Goal: Navigation & Orientation: Find specific page/section

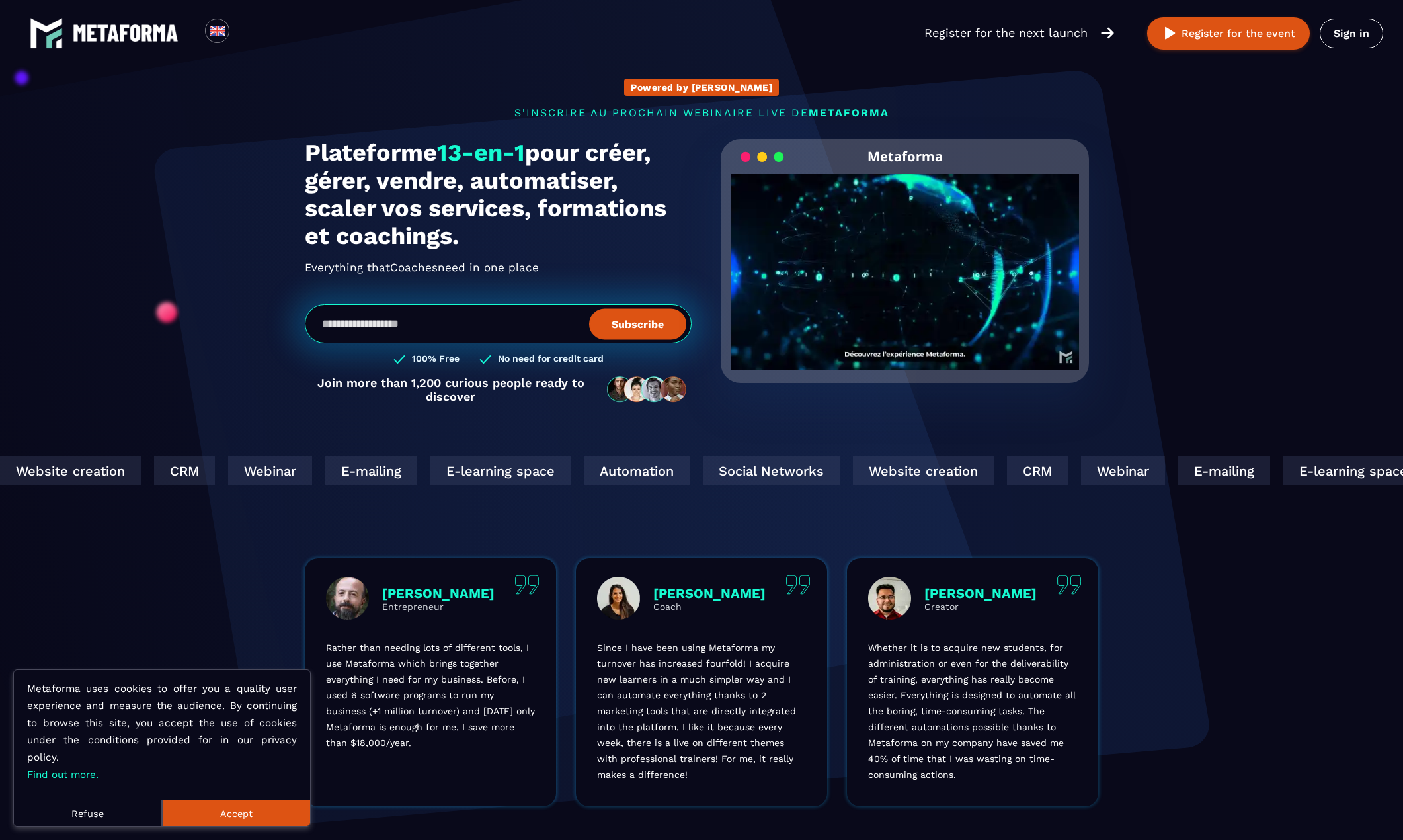
click at [115, 31] on img at bounding box center [125, 33] width 106 height 17
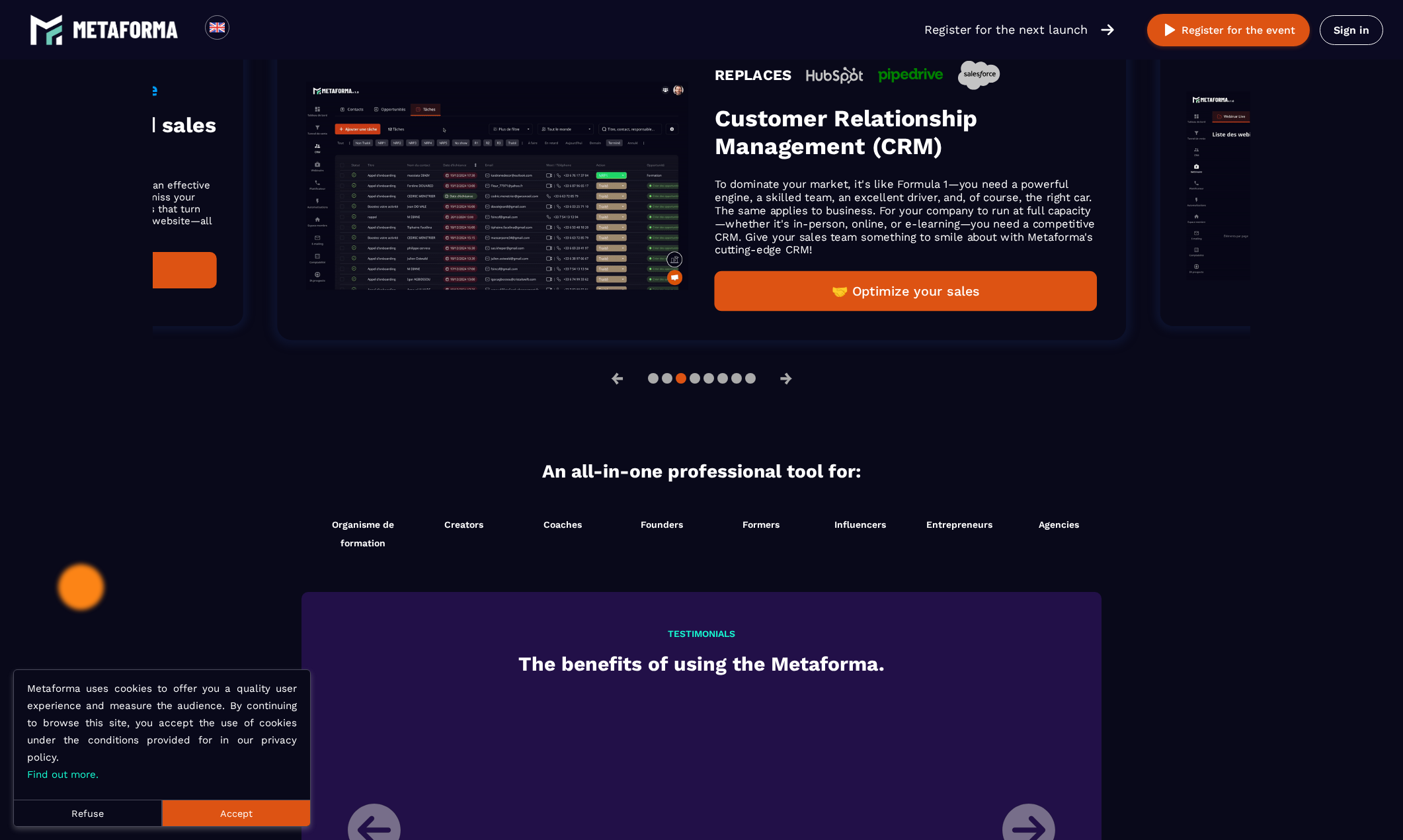
scroll to position [1191, 0]
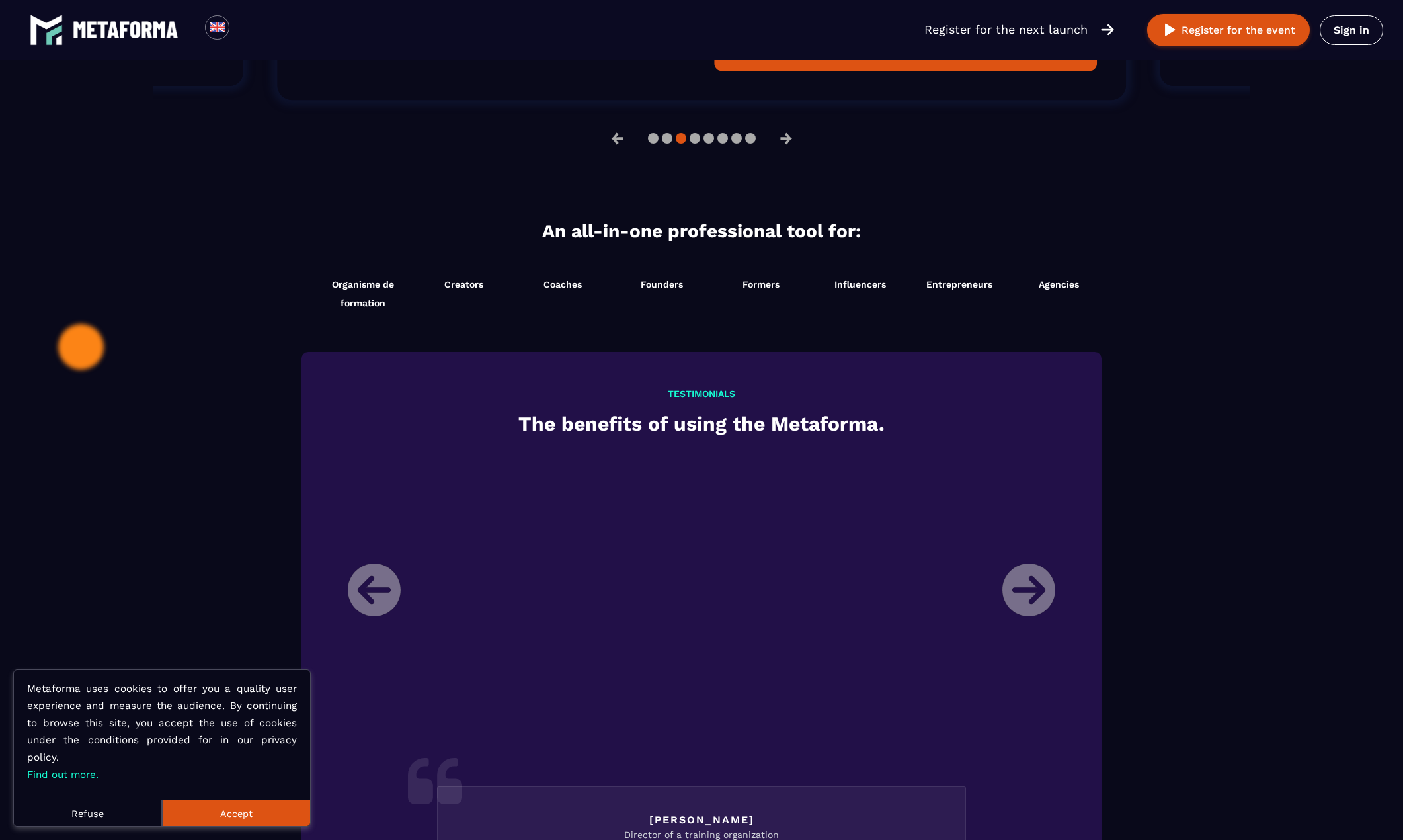
click at [217, 812] on button "Accept" at bounding box center [235, 812] width 148 height 27
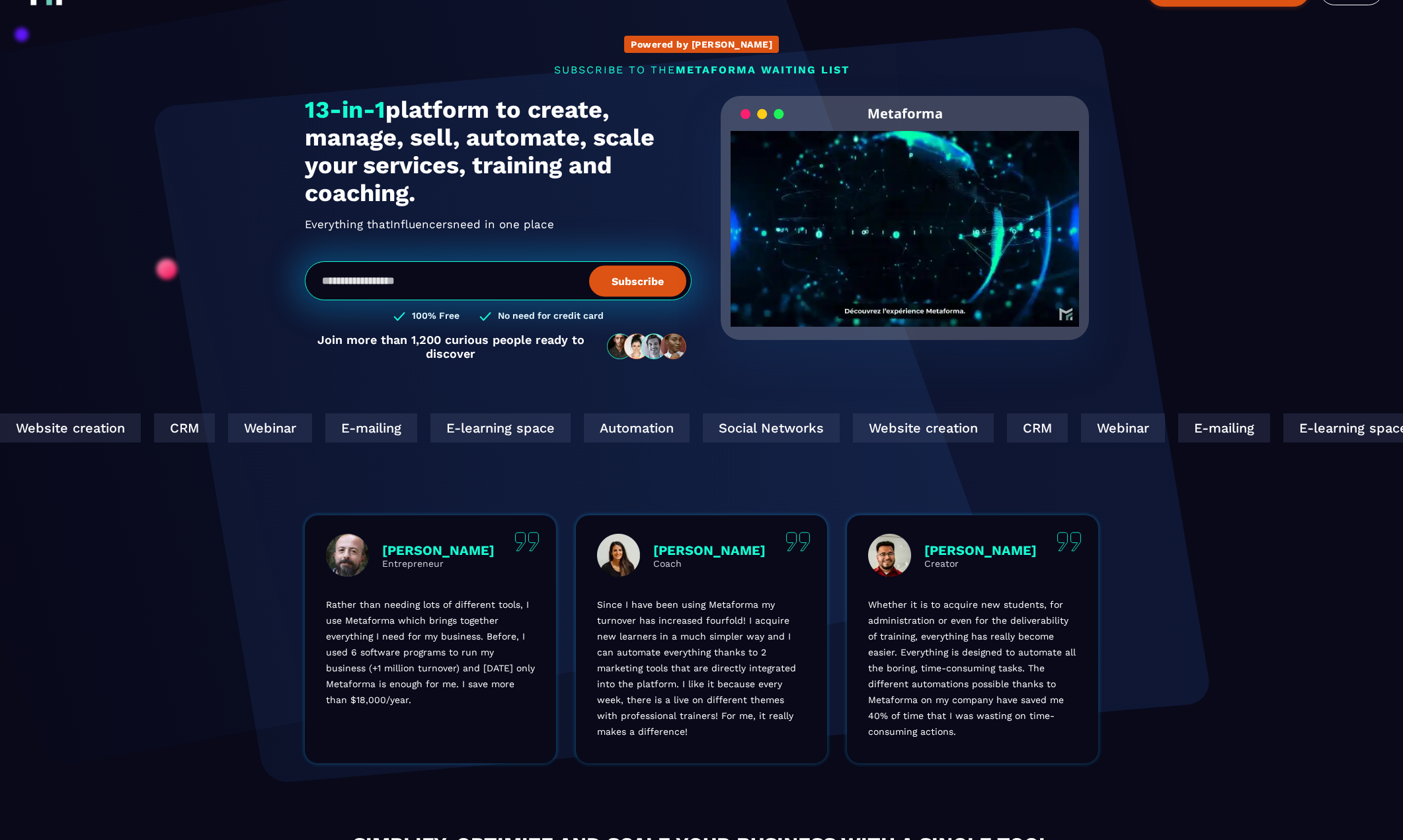
scroll to position [66, 0]
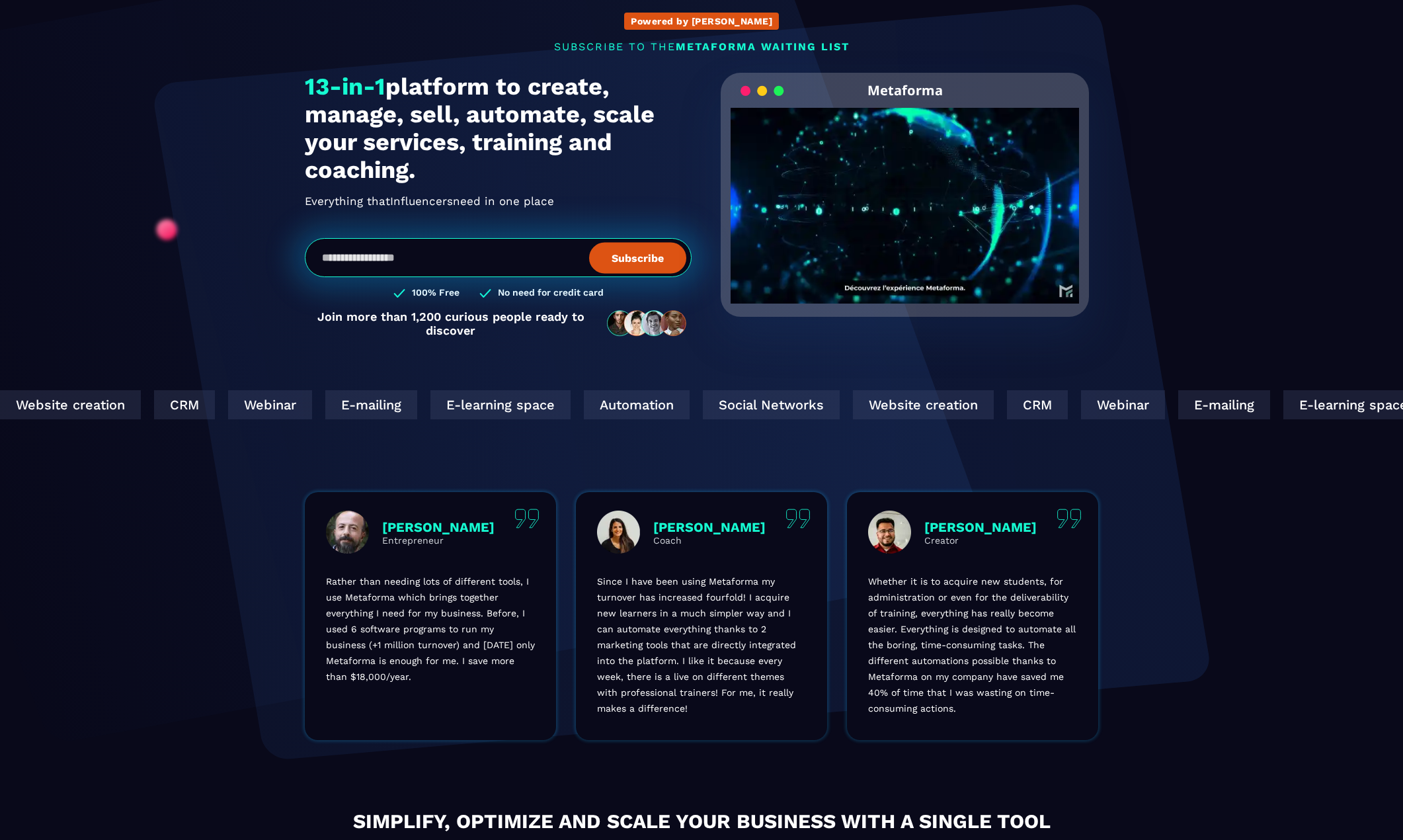
click at [691, 404] on div "Social Networks" at bounding box center [759, 404] width 137 height 29
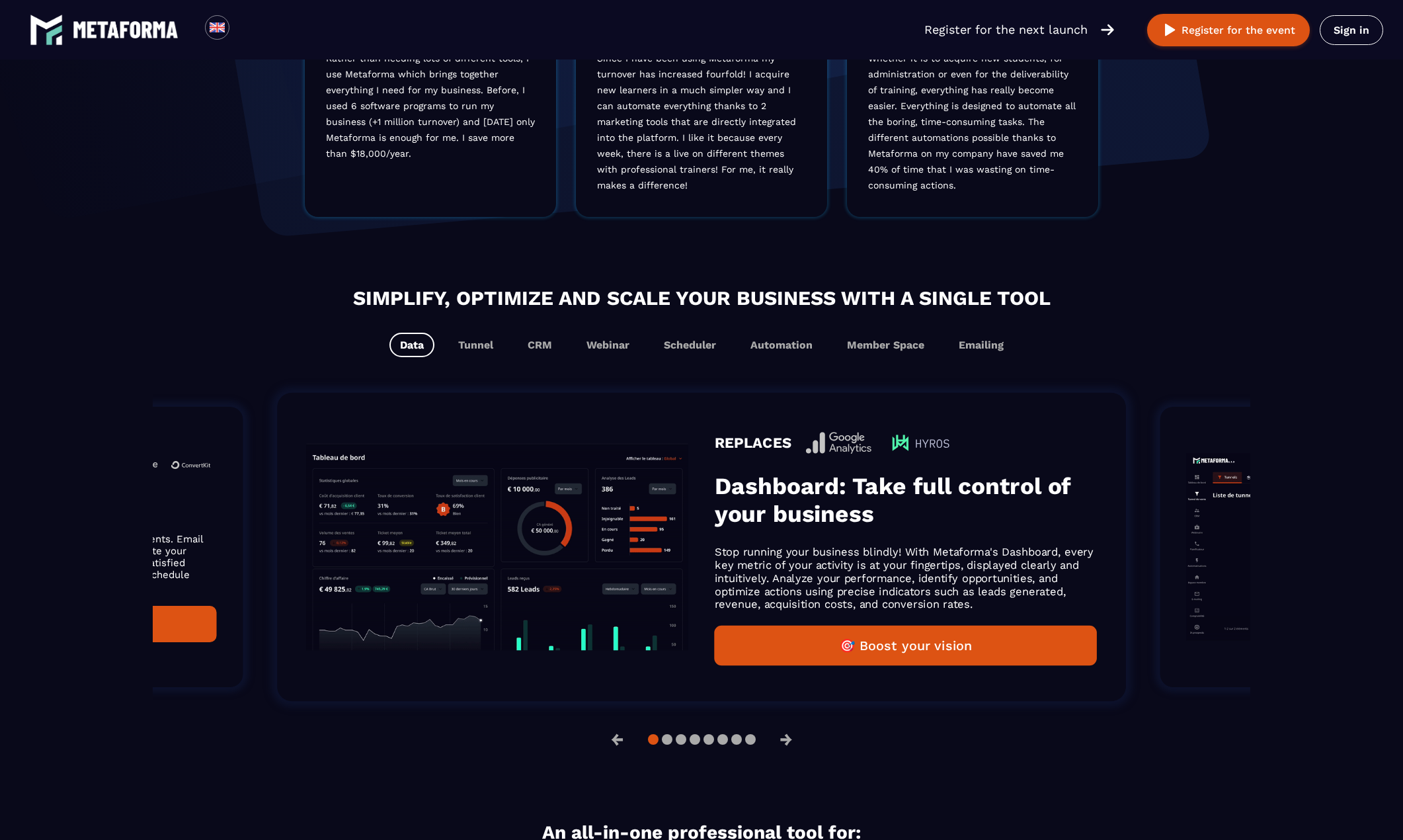
scroll to position [595, 0]
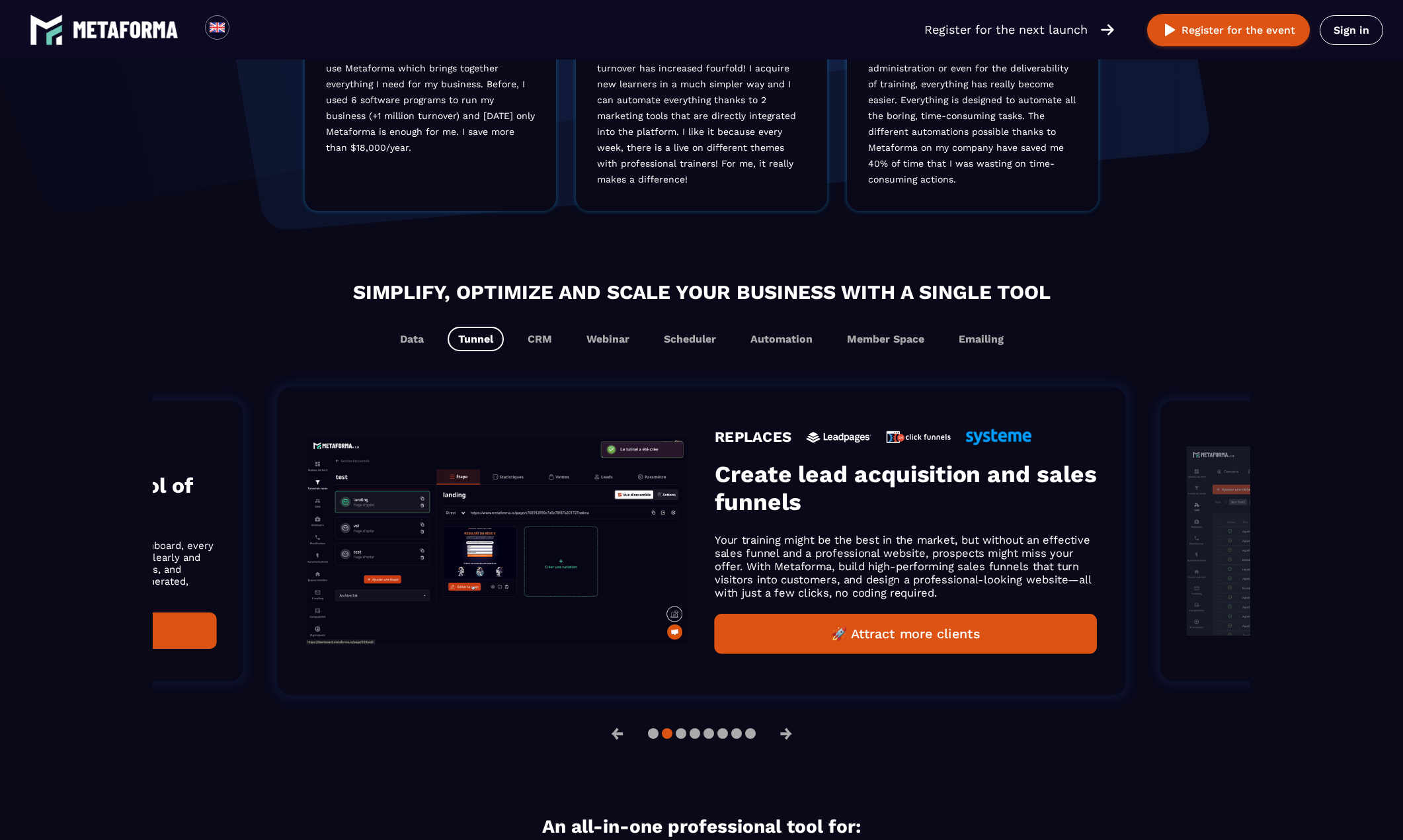
click at [495, 474] on img "Gallery" at bounding box center [497, 541] width 382 height 206
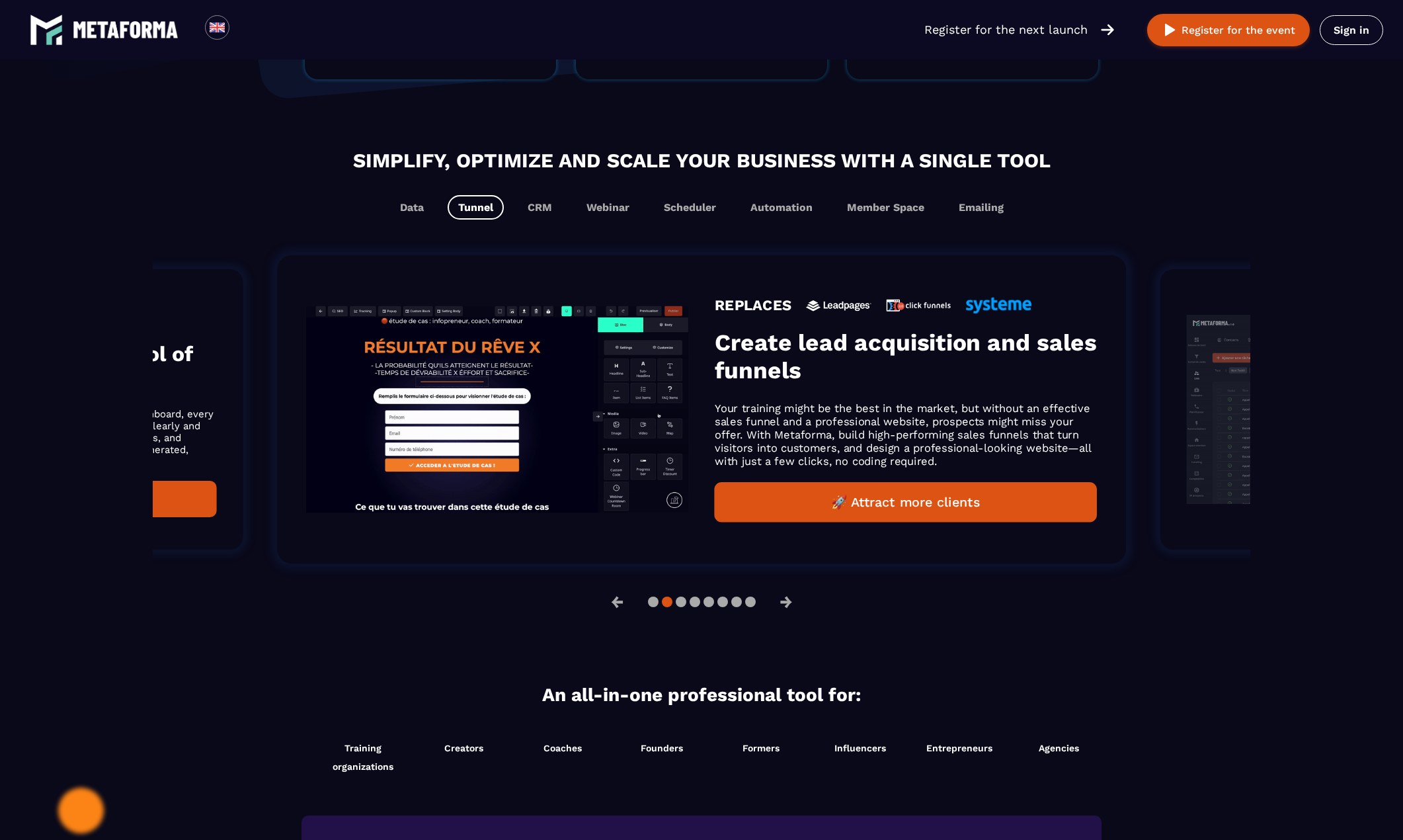
scroll to position [727, 0]
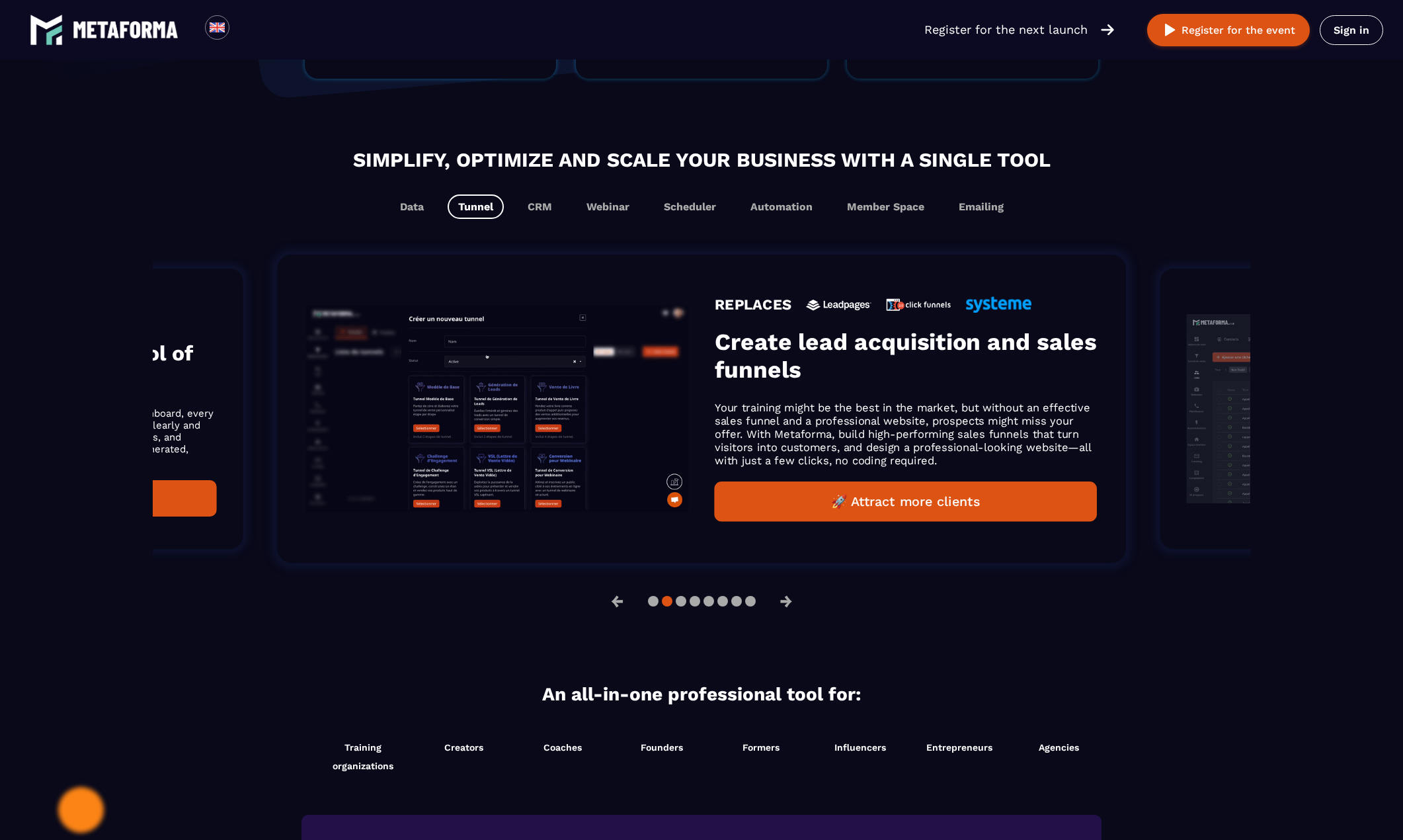
click at [879, 503] on button "🚀 Attract more clients" at bounding box center [906, 501] width 382 height 40
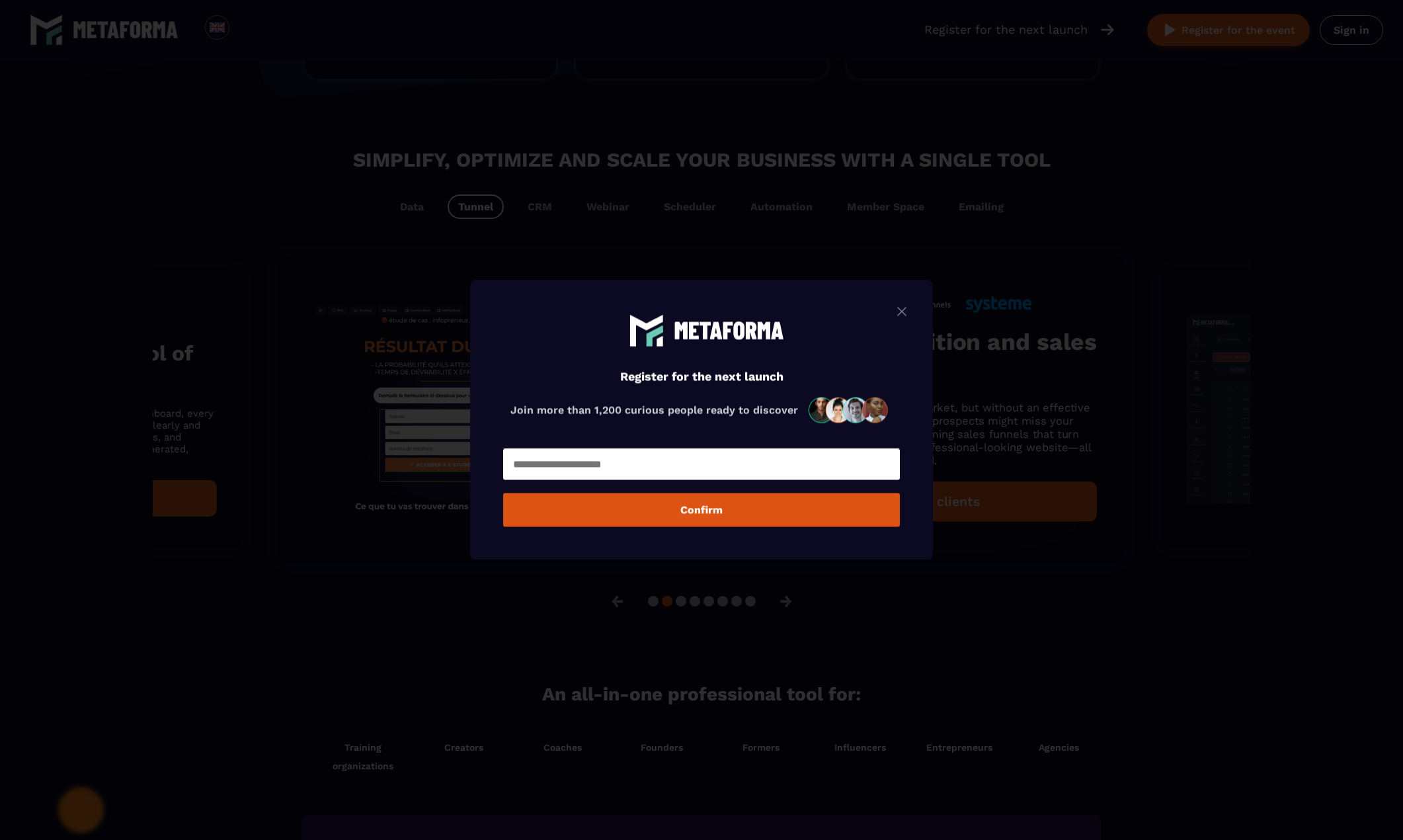
click at [764, 230] on div "Modal window" at bounding box center [702, 420] width 1403 height 840
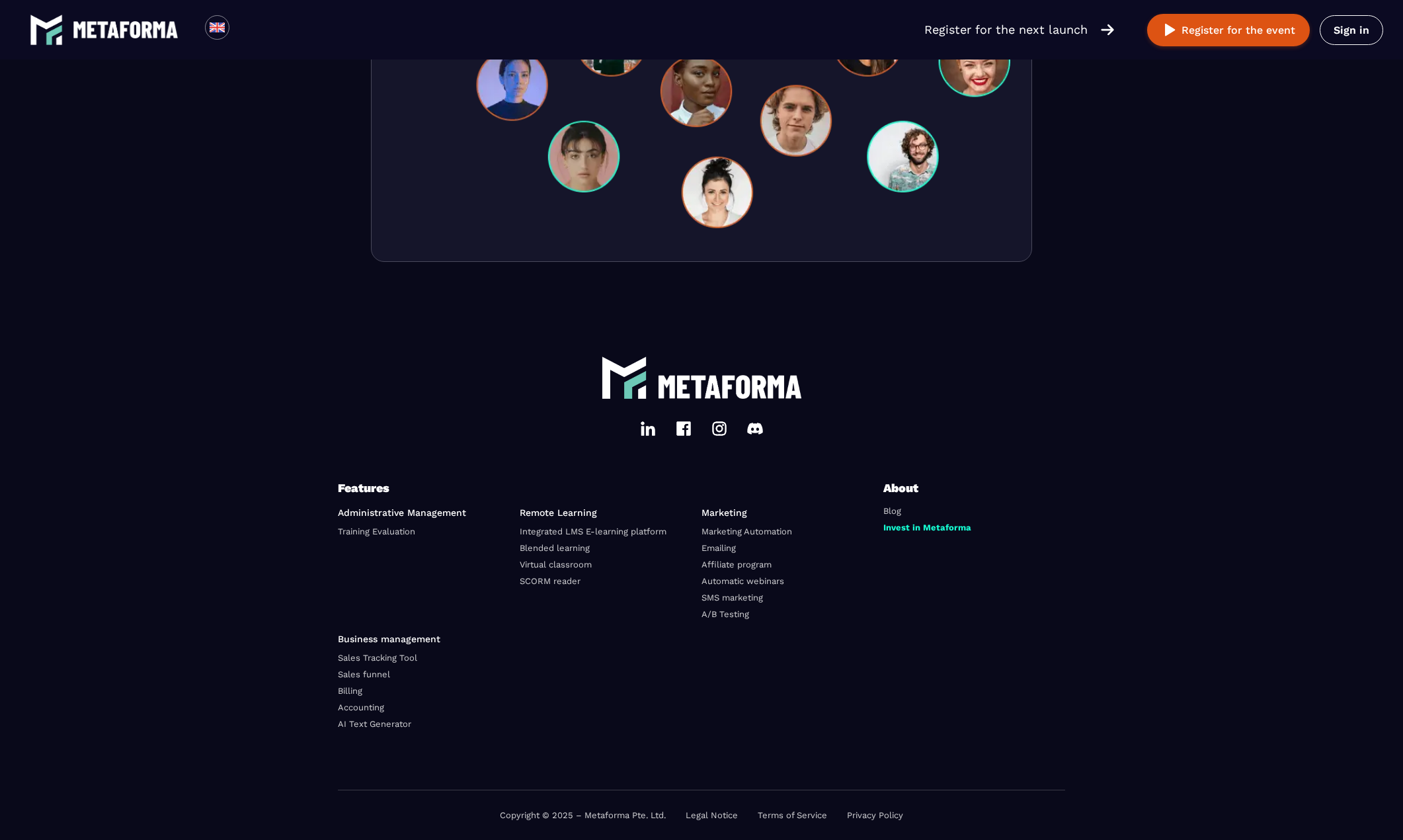
scroll to position [4212, 0]
click at [725, 550] on link "Emailing" at bounding box center [718, 547] width 35 height 10
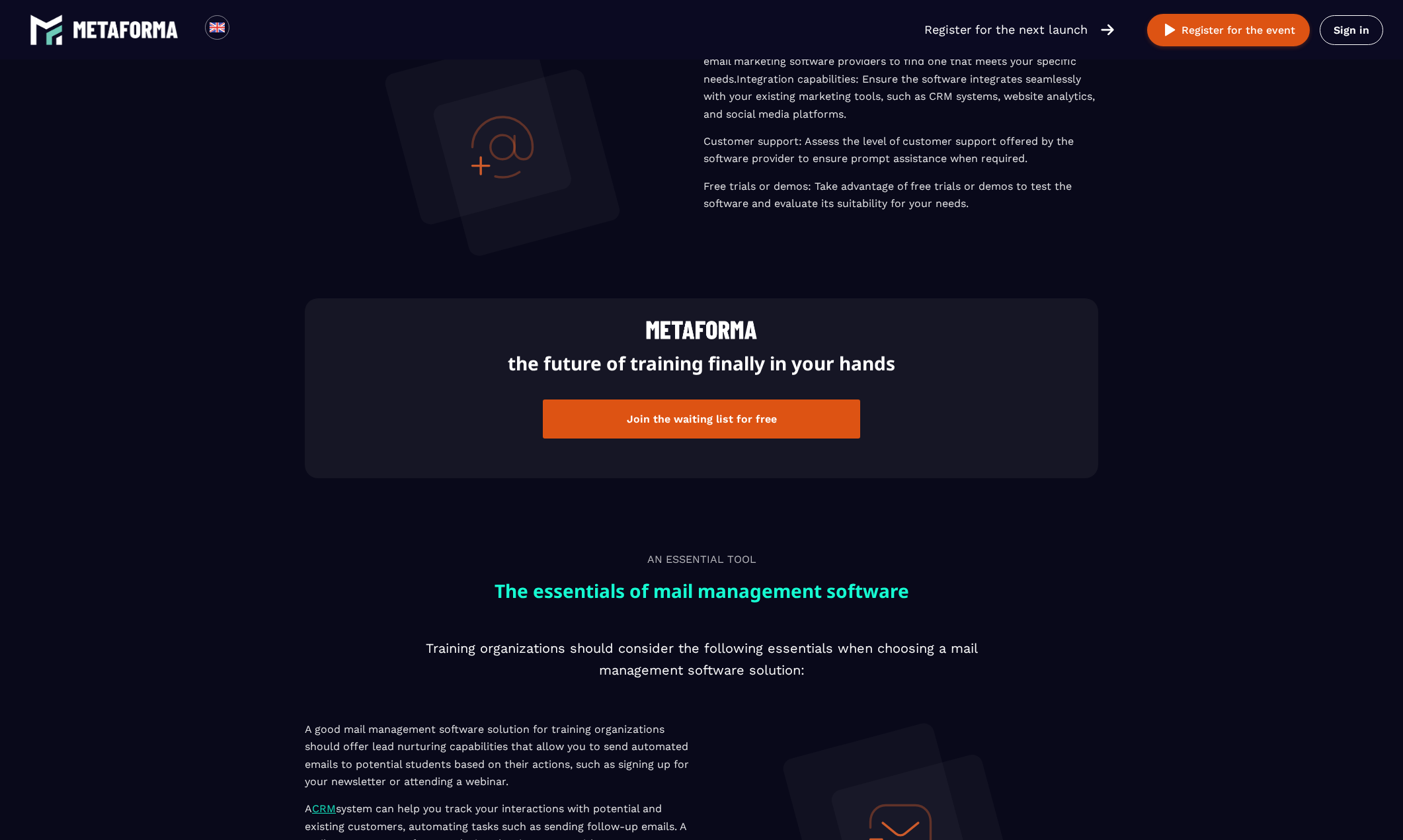
scroll to position [1521, 0]
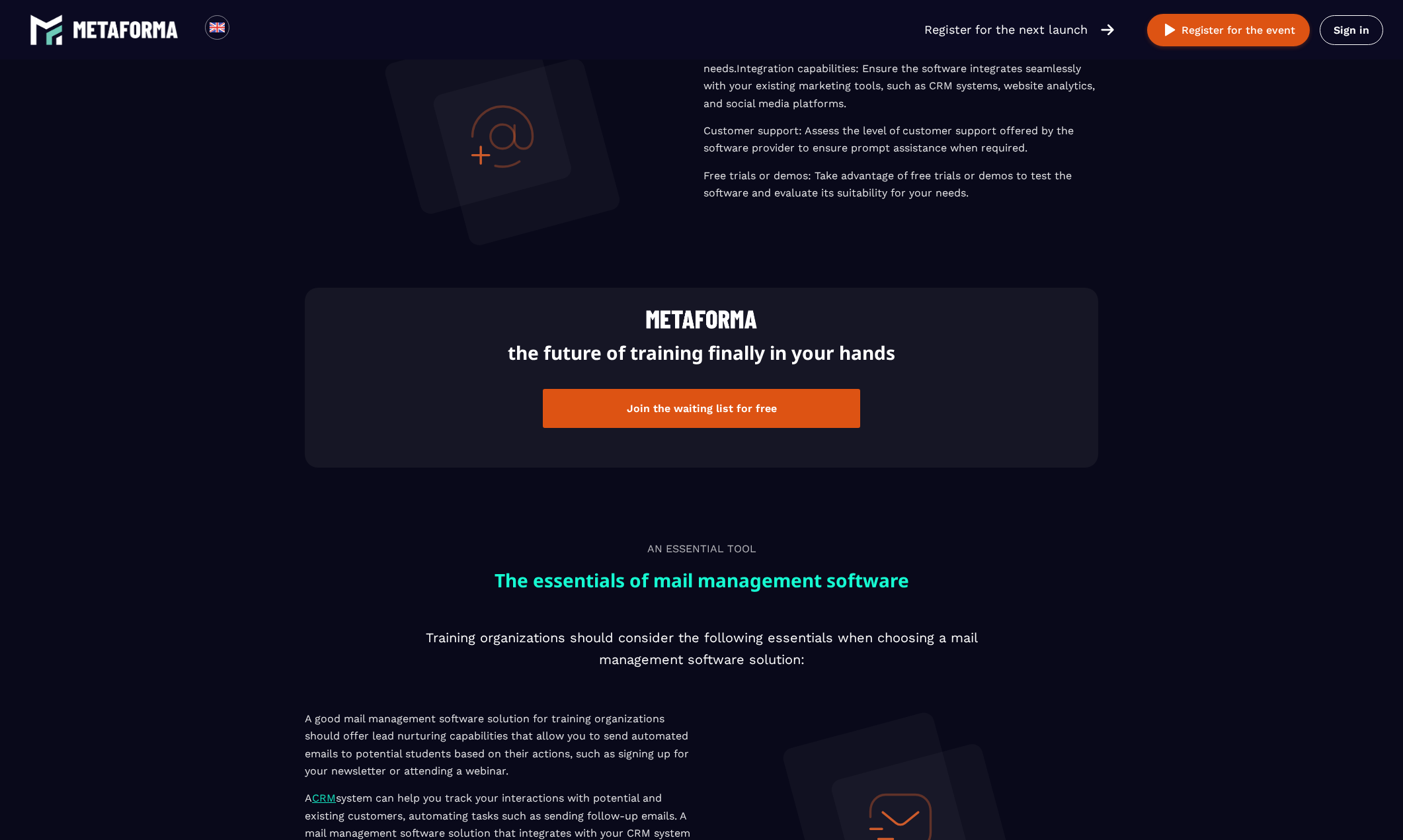
click at [709, 408] on button "Join the waiting list for free" at bounding box center [701, 408] width 317 height 39
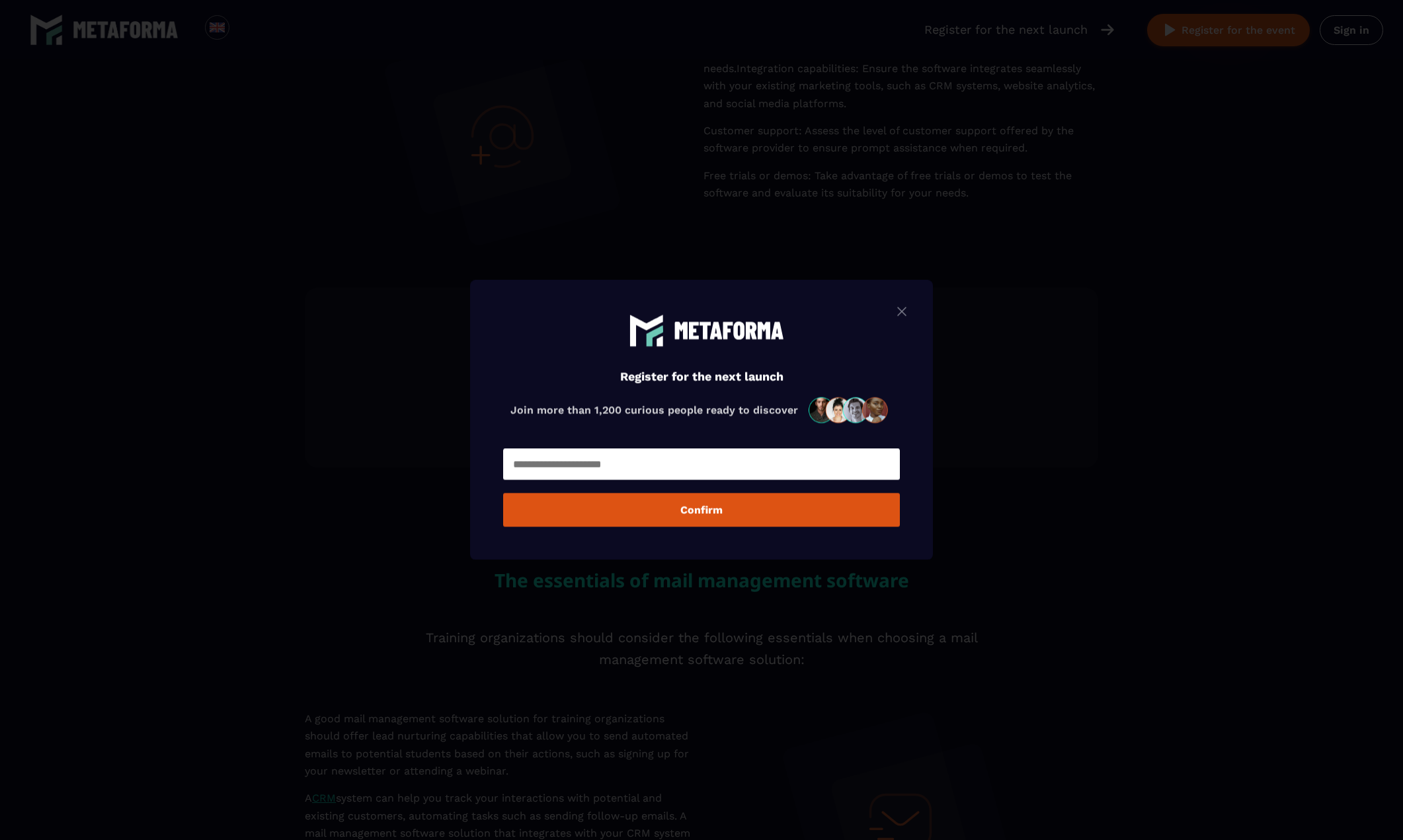
click at [905, 310] on img "Modal window" at bounding box center [902, 311] width 16 height 17
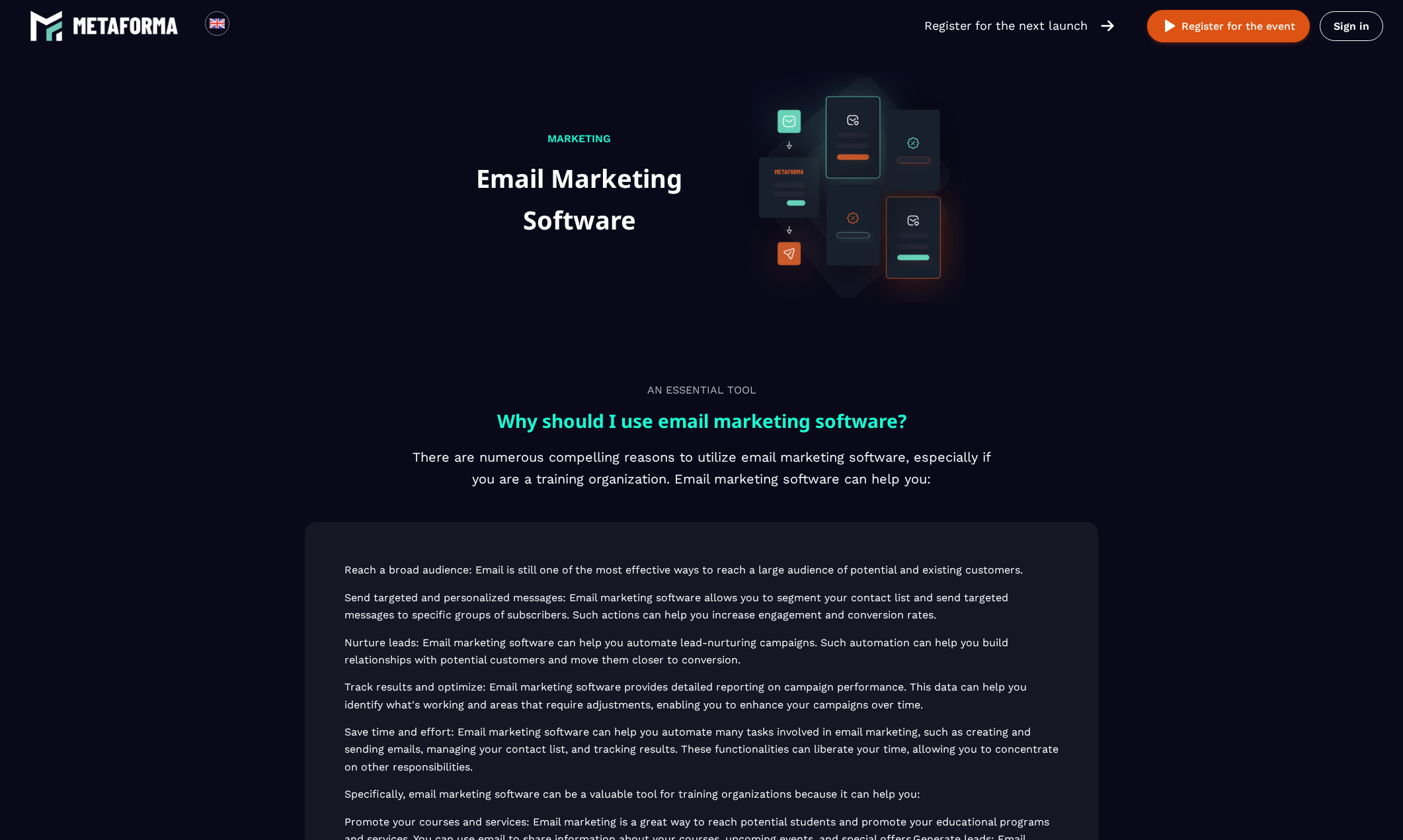
scroll to position [0, 0]
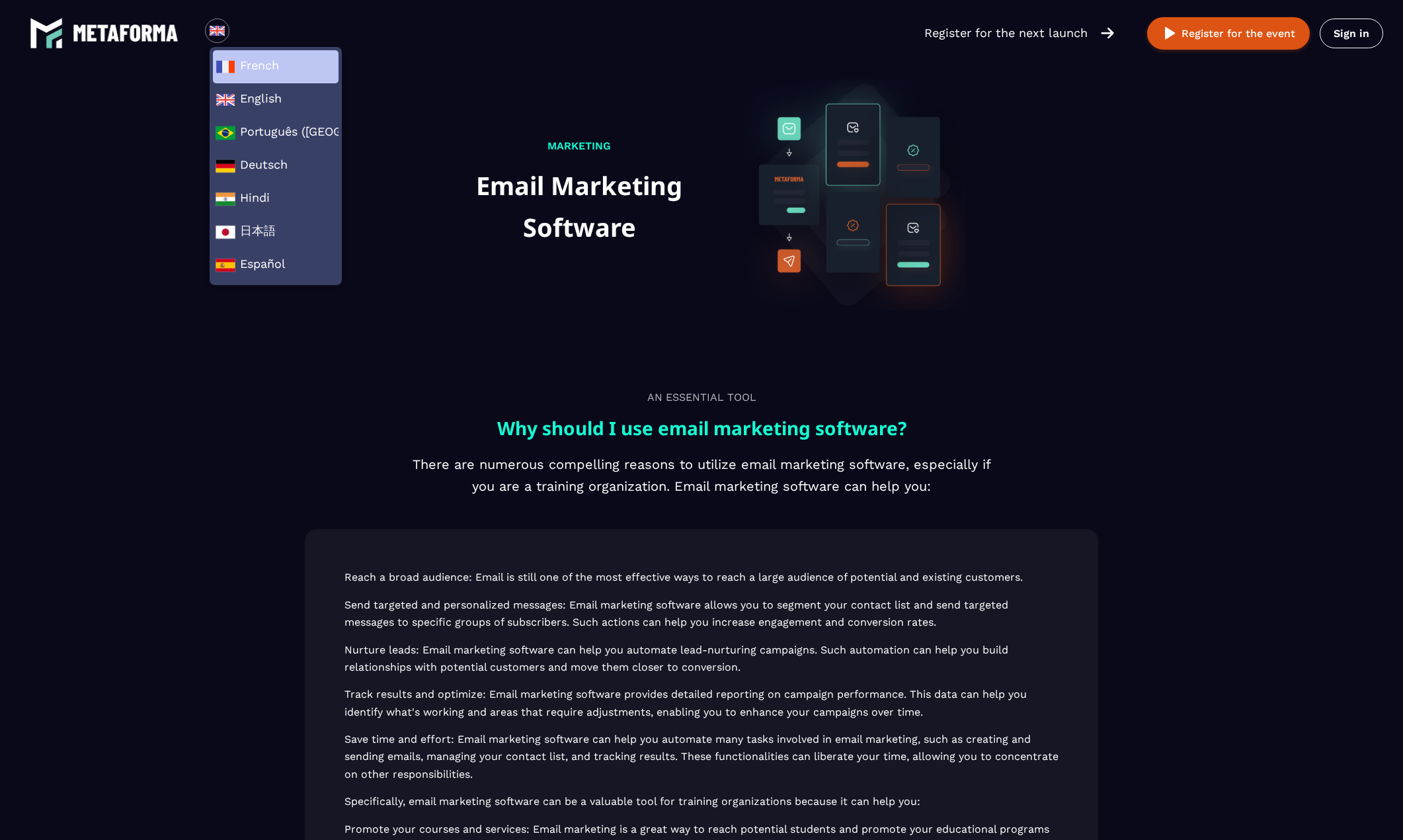
click at [252, 67] on span "French" at bounding box center [276, 67] width 121 height 20
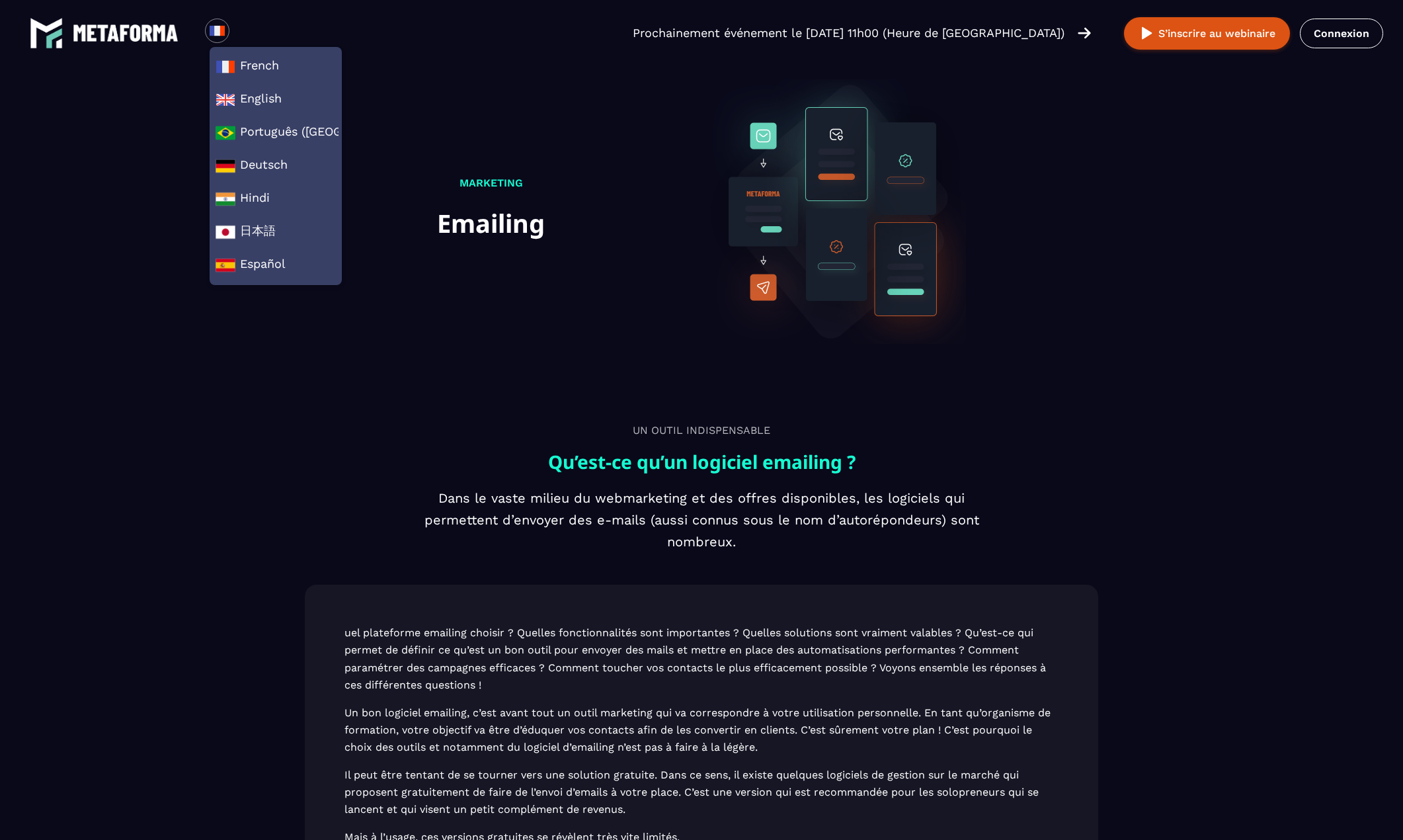
click at [105, 36] on img at bounding box center [125, 33] width 106 height 17
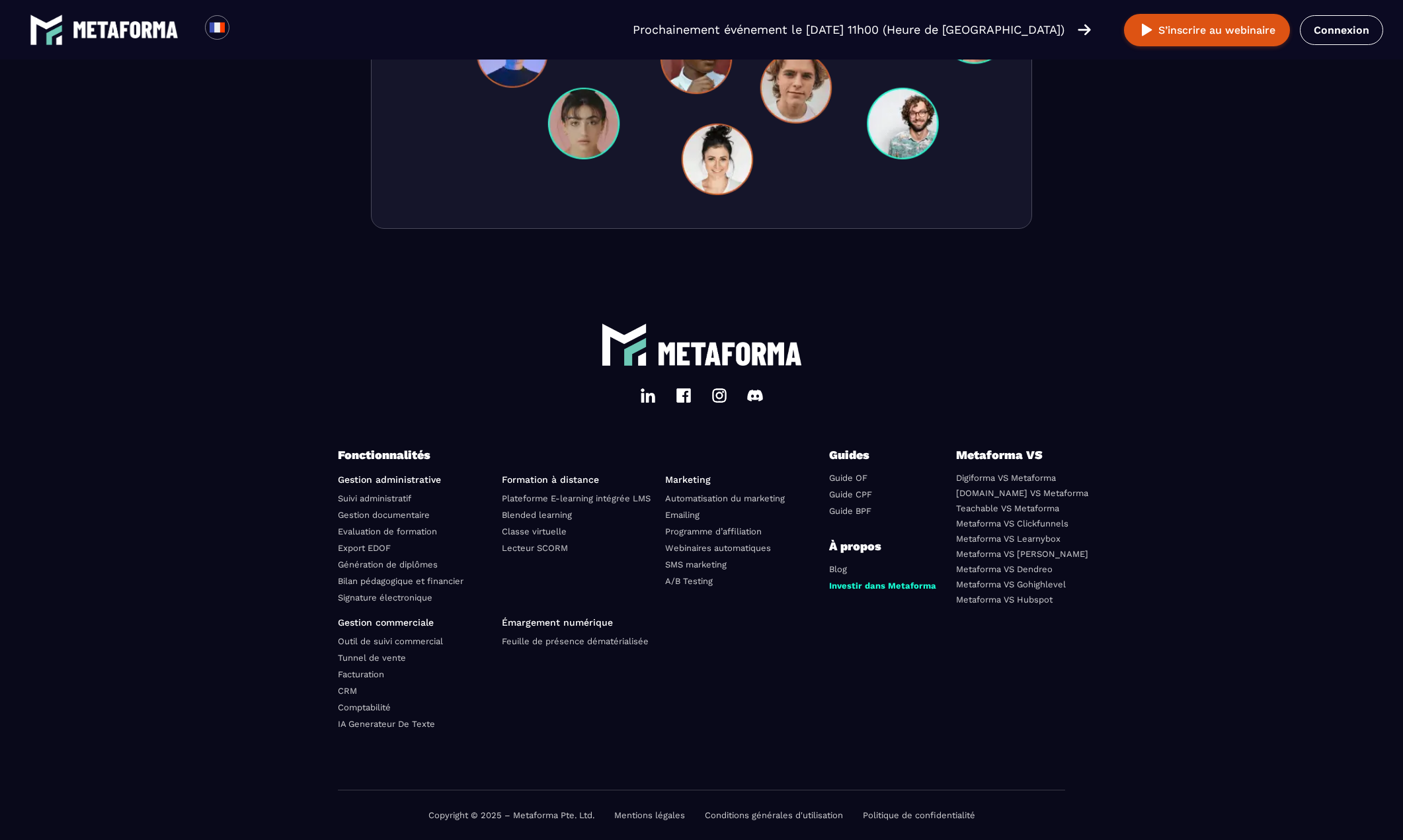
scroll to position [4375, 0]
click at [359, 675] on link "Facturation" at bounding box center [361, 674] width 46 height 10
